Goal: Complete application form: Complete application form

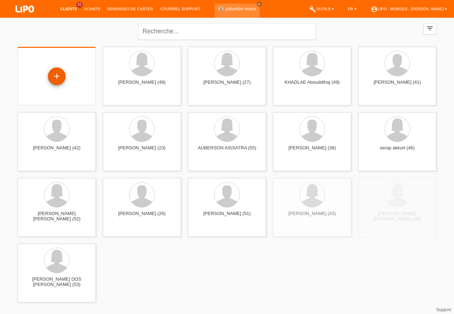
click at [56, 78] on div "+" at bounding box center [57, 76] width 18 height 18
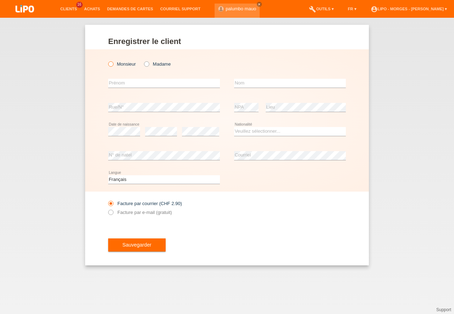
click at [114, 65] on label "Monsieur" at bounding box center [122, 63] width 28 height 5
click at [113, 65] on input "Monsieur" at bounding box center [110, 63] width 5 height 5
radio input "true"
click at [110, 81] on input "text" at bounding box center [164, 83] width 112 height 9
type input "[PERSON_NAME]"
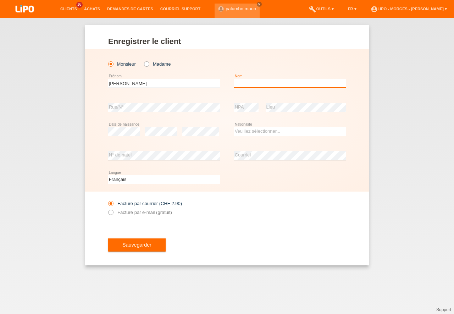
click at [249, 79] on input "text" at bounding box center [290, 83] width 112 height 9
type input "BERNIGAUD"
click at [234, 127] on select "Veuillez sélectionner... Suisse Allemagne Autriche Liechtenstein ------------ A…" at bounding box center [290, 131] width 112 height 9
click at [243, 131] on select "Veuillez sélectionner... Suisse Allemagne Autriche Liechtenstein ------------ A…" at bounding box center [290, 131] width 112 height 9
click at [234, 127] on select "Veuillez sélectionner... Suisse Allemagne Autriche Liechtenstein ------------ A…" at bounding box center [290, 131] width 112 height 9
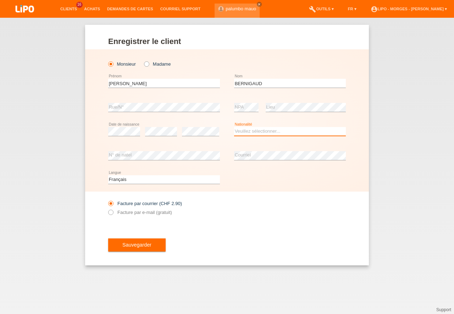
click at [240, 129] on select "Veuillez sélectionner... Suisse Allemagne Autriche Liechtenstein ------------ A…" at bounding box center [290, 131] width 112 height 9
click at [234, 127] on select "Veuillez sélectionner... Suisse Allemagne Autriche Liechtenstein ------------ A…" at bounding box center [290, 131] width 112 height 9
select select "FR"
click at [0, 0] on option "France" at bounding box center [0, 0] width 0 height 0
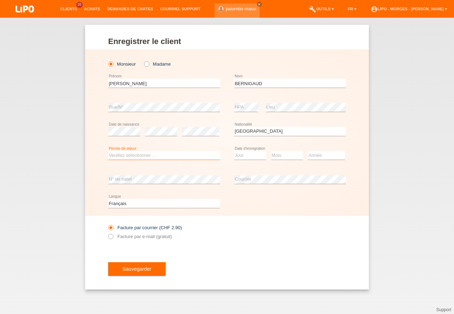
click at [108, 151] on select "Veuillez sélectionner... C B B - Statut de réfugié Autre" at bounding box center [164, 155] width 112 height 9
select select "C"
click at [0, 0] on option "C" at bounding box center [0, 0] width 0 height 0
click at [234, 151] on select "Jour 01 02 03 04 05 06 07 08 09 10 11" at bounding box center [250, 155] width 32 height 9
select select "01"
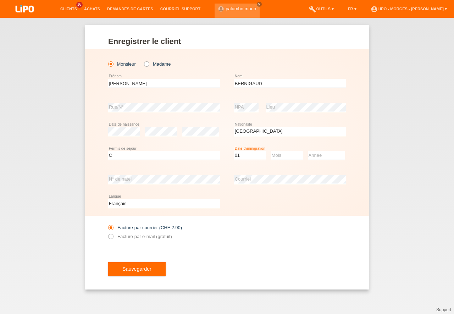
click at [0, 0] on option "01" at bounding box center [0, 0] width 0 height 0
click at [271, 151] on select "Mois 01 02 03 04 05 06 07 08 09 10 11" at bounding box center [287, 155] width 32 height 9
select select "02"
click at [0, 0] on option "02" at bounding box center [0, 0] width 0 height 0
click at [308, 151] on select "Année 2025 2024 2023 2022 2021 2020 2019 2018 2017 2016 2015 2014 2013 2012 201…" at bounding box center [326, 155] width 37 height 9
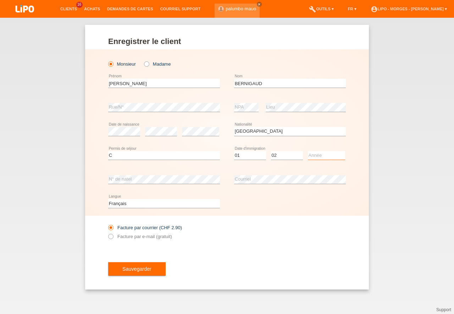
select select "2004"
click at [0, 0] on option "2004" at bounding box center [0, 0] width 0 height 0
click at [107, 233] on icon at bounding box center [107, 233] width 0 height 0
click at [111, 239] on input "Facture par e-mail (gratuit)" at bounding box center [110, 238] width 5 height 9
radio input "true"
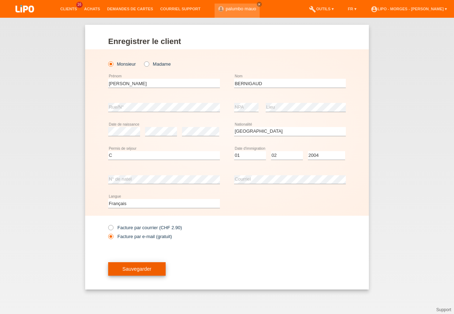
click at [148, 269] on span "Sauvegarder" at bounding box center [136, 269] width 29 height 6
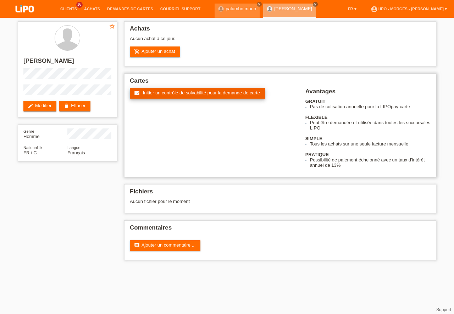
click at [216, 91] on span "Initier un contrôle de solvabilité pour la demande de carte" at bounding box center [201, 92] width 117 height 5
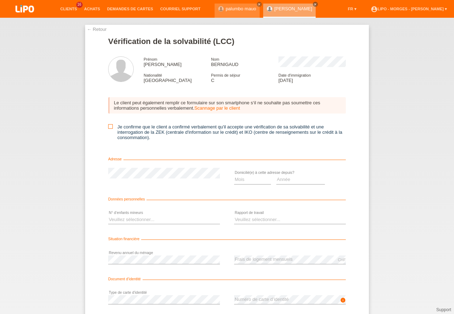
click at [110, 126] on icon at bounding box center [110, 126] width 5 height 5
click at [110, 126] on input "Je confirme que le client a confirmé verbalement qu'il accepte une vérification…" at bounding box center [110, 126] width 5 height 5
checkbox input "true"
click at [108, 215] on select "Veuillez sélectionner... 0 1 2 3 4 5 6 7 8 9" at bounding box center [164, 219] width 112 height 9
select select "0"
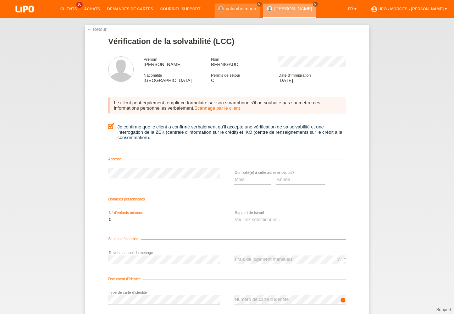
click at [0, 0] on option "0" at bounding box center [0, 0] width 0 height 0
click at [234, 215] on select "Veuillez sélectionner... A durée indéterminée A durée déterminée Apprenti/étudi…" at bounding box center [290, 219] width 112 height 9
select select "UNLIMITED"
click at [0, 0] on option "A durée indéterminée" at bounding box center [0, 0] width 0 height 0
click at [234, 175] on select "Mois 01 02 03 04 05 06 07 08 09 10" at bounding box center [252, 179] width 37 height 9
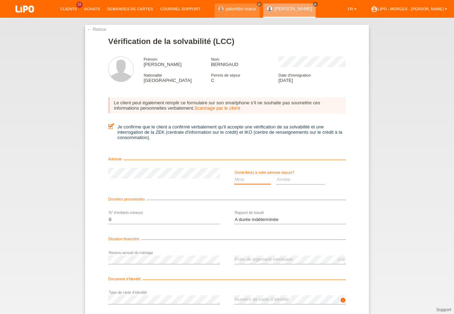
select select "06"
click at [0, 0] on option "06" at bounding box center [0, 0] width 0 height 0
click at [276, 175] on select "Année 2025 2024 2023 2022 2021 2020 2019 2018 2017 2016 2015 2014 2013 2012 201…" at bounding box center [300, 179] width 49 height 9
select select "2018"
click at [0, 0] on option "2018" at bounding box center [0, 0] width 0 height 0
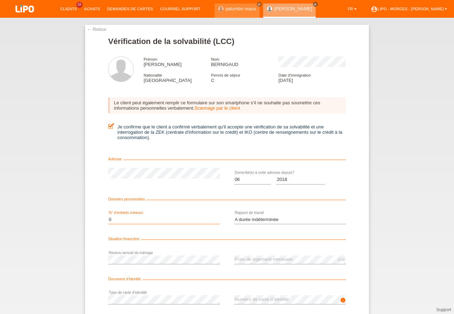
click at [108, 215] on select "Veuillez sélectionner... 0 1 2 3 4 5 6 7 8 9" at bounding box center [164, 219] width 112 height 9
select select "1"
click at [0, 0] on option "1" at bounding box center [0, 0] width 0 height 0
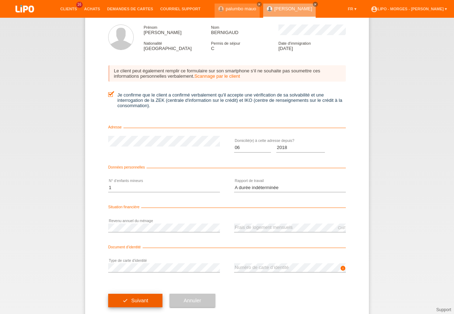
click at [145, 297] on button "check Suivant" at bounding box center [135, 300] width 54 height 13
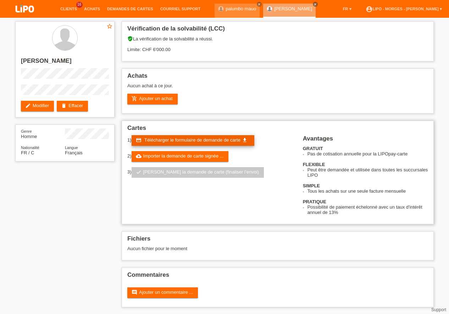
click at [200, 138] on span "Télécharger le formulaire de demande de carte" at bounding box center [192, 139] width 96 height 5
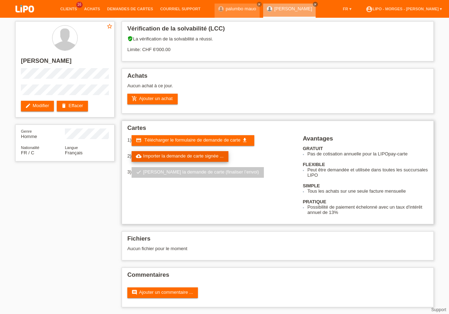
click at [180, 155] on link "cloud_upload Importer la demande de carte signée ..." at bounding box center [180, 156] width 97 height 11
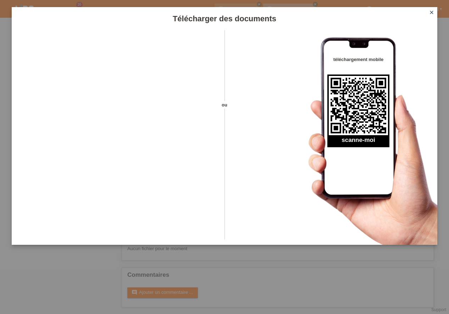
click at [432, 11] on icon "close" at bounding box center [432, 13] width 6 height 6
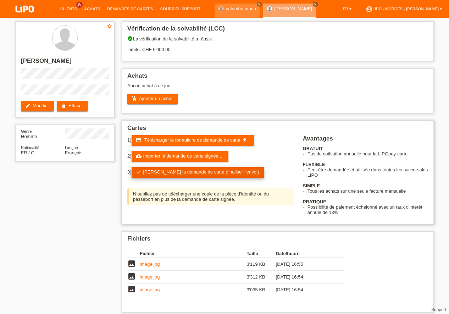
click at [198, 174] on link "check Soumettre la demande de carte (finaliser l’envoi)" at bounding box center [198, 172] width 133 height 11
